Goal: Obtain resource: Download file/media

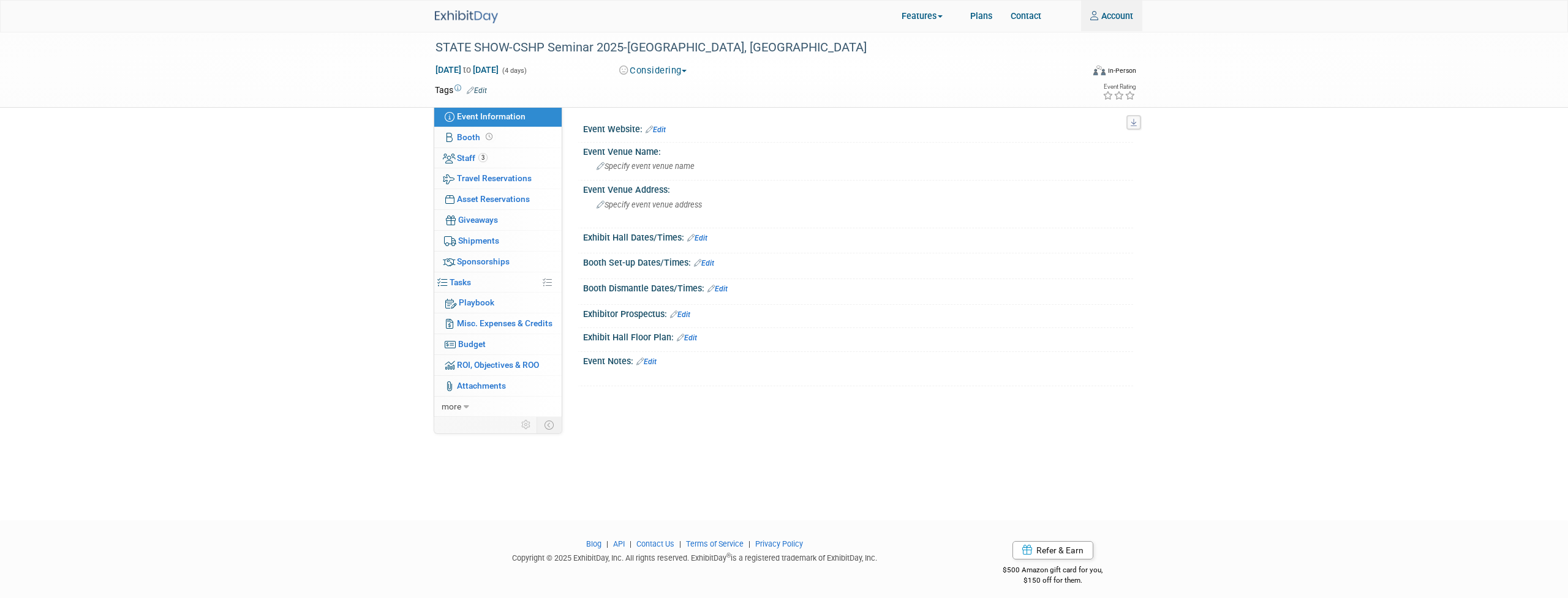
click at [471, 17] on img at bounding box center [466, 17] width 63 height 13
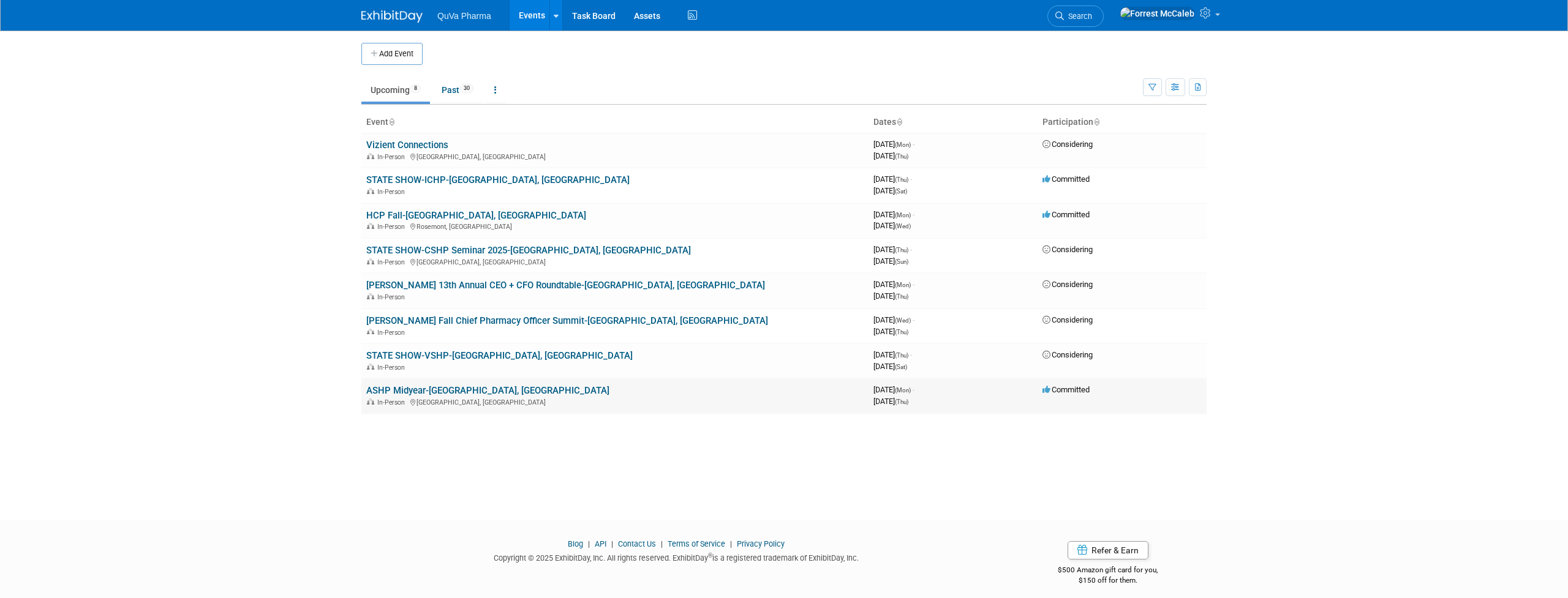
click at [414, 385] on link "ASHP Midyear-[GEOGRAPHIC_DATA], [GEOGRAPHIC_DATA]" at bounding box center [488, 390] width 243 height 11
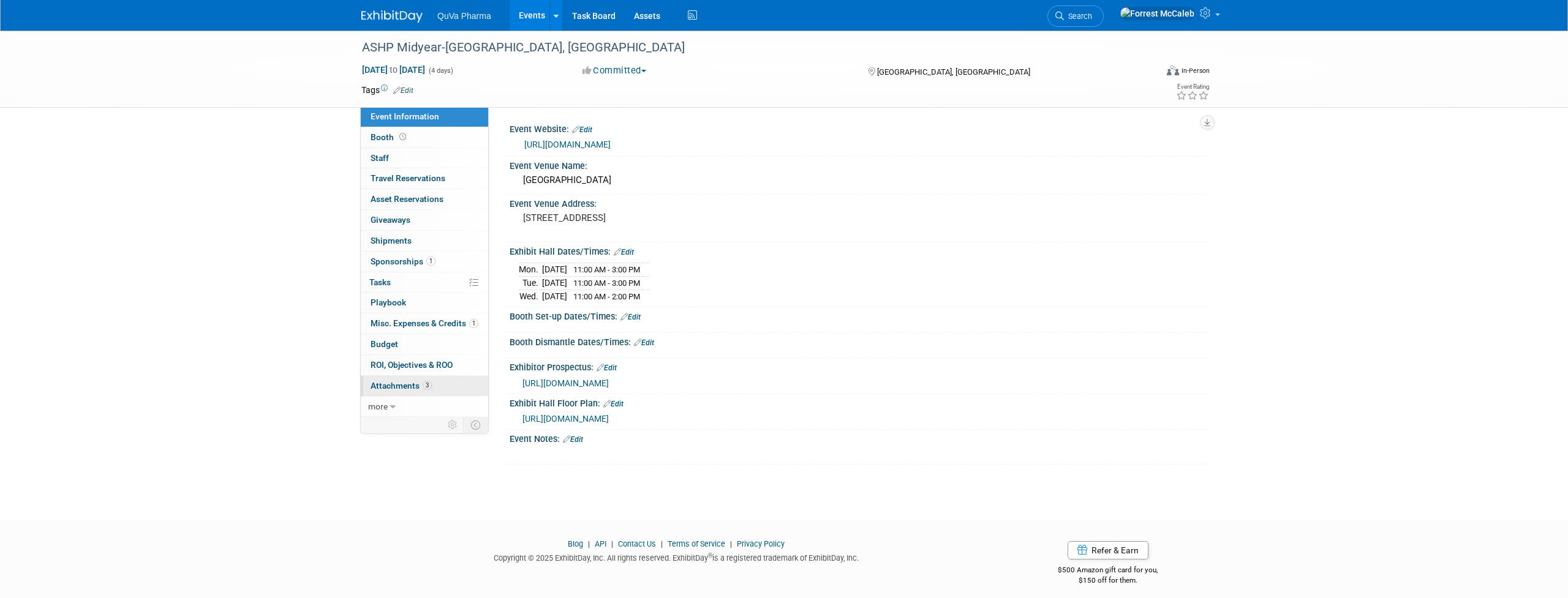
click at [410, 381] on span "Attachments 3" at bounding box center [401, 385] width 62 height 10
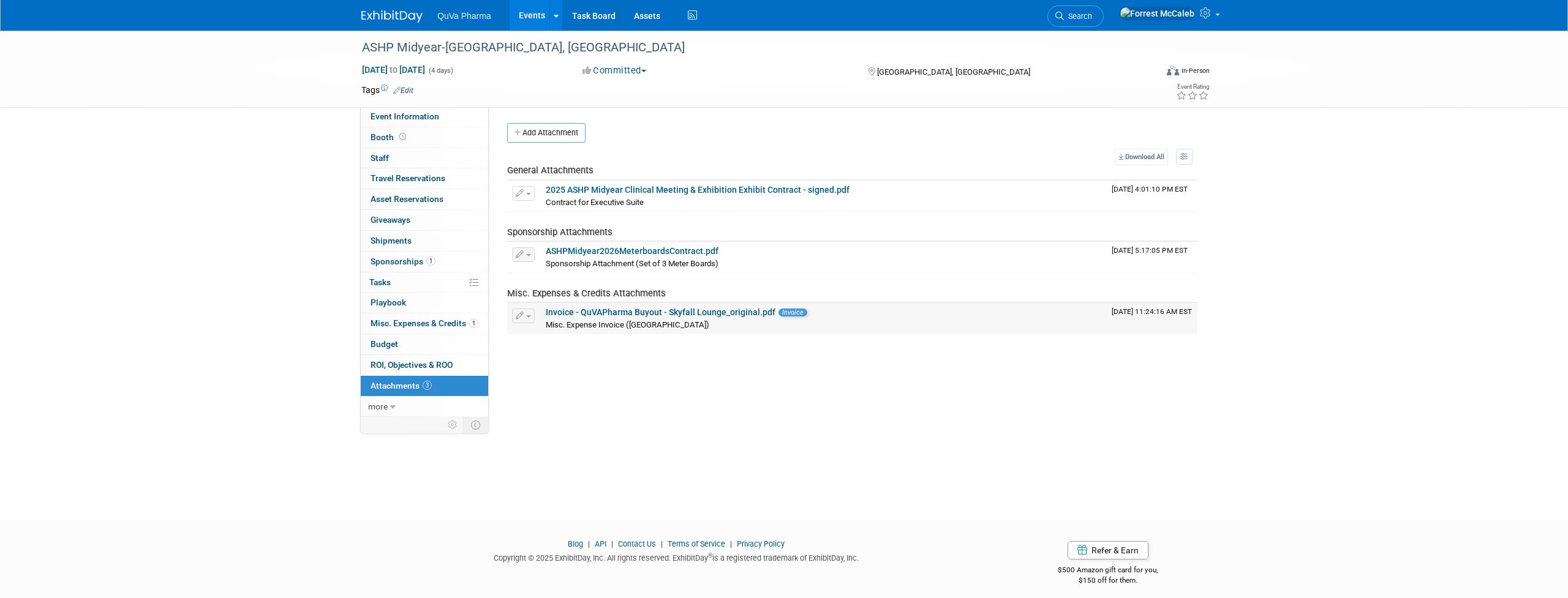
click at [701, 309] on link "Invoice - QuVAPharma Buyout - Skyfall Lounge_original.pdf" at bounding box center [660, 312] width 230 height 10
click at [413, 256] on span "Sponsorships 1" at bounding box center [403, 261] width 65 height 10
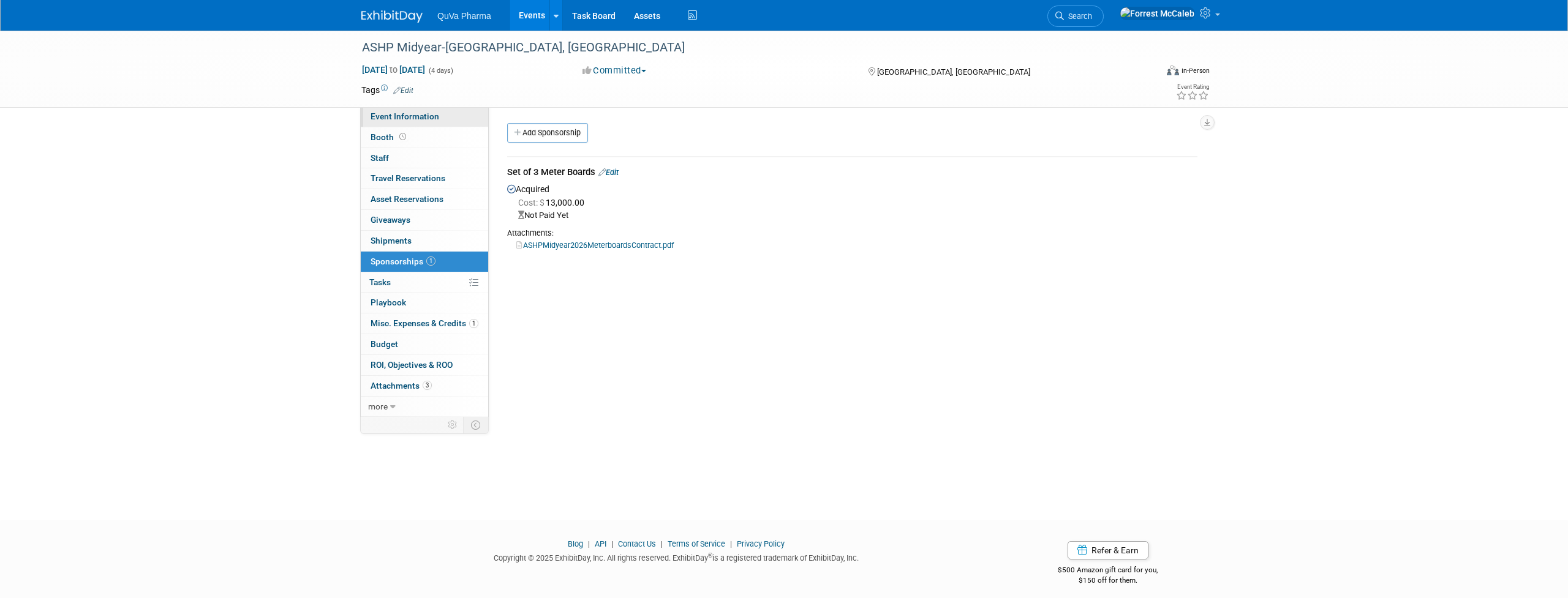
click at [394, 116] on span "Event Information" at bounding box center [405, 116] width 69 height 10
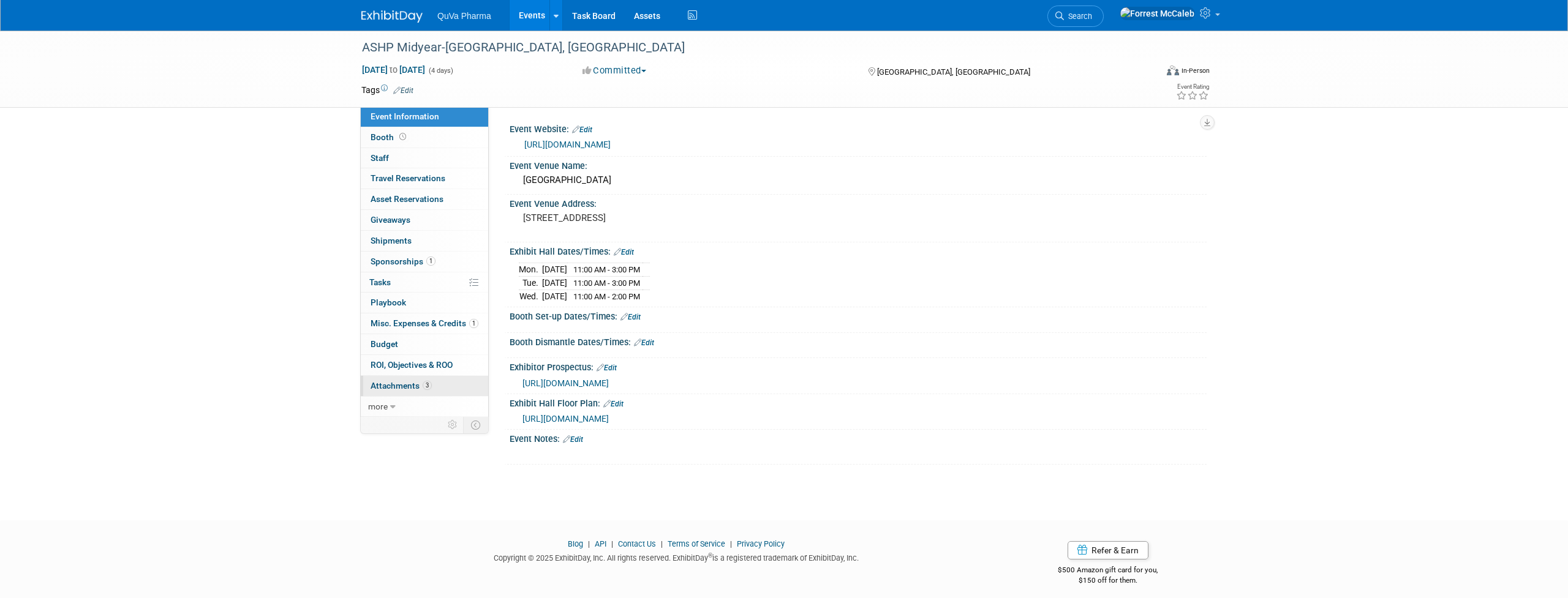
click at [398, 381] on span "Attachments 3" at bounding box center [401, 385] width 62 height 10
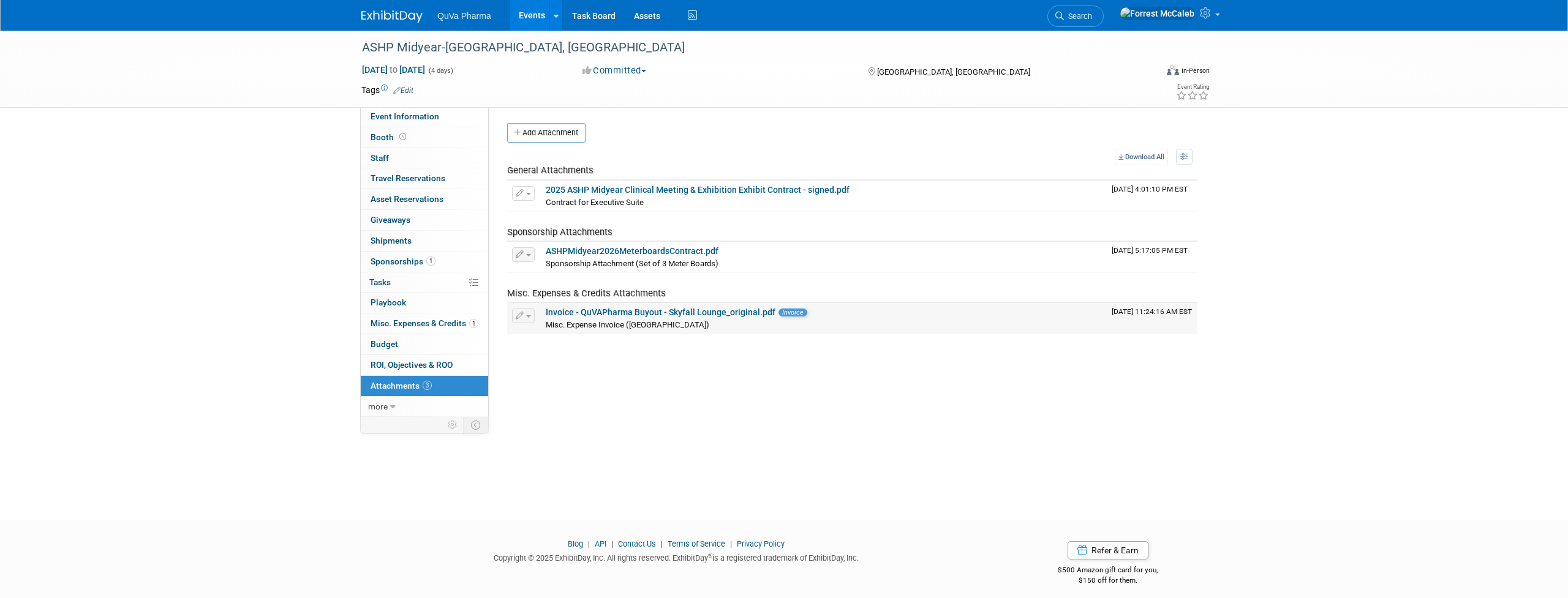
click at [655, 309] on link "Invoice - QuVAPharma Buyout - Skyfall Lounge_original.pdf" at bounding box center [660, 312] width 230 height 10
